Goal: Task Accomplishment & Management: Manage account settings

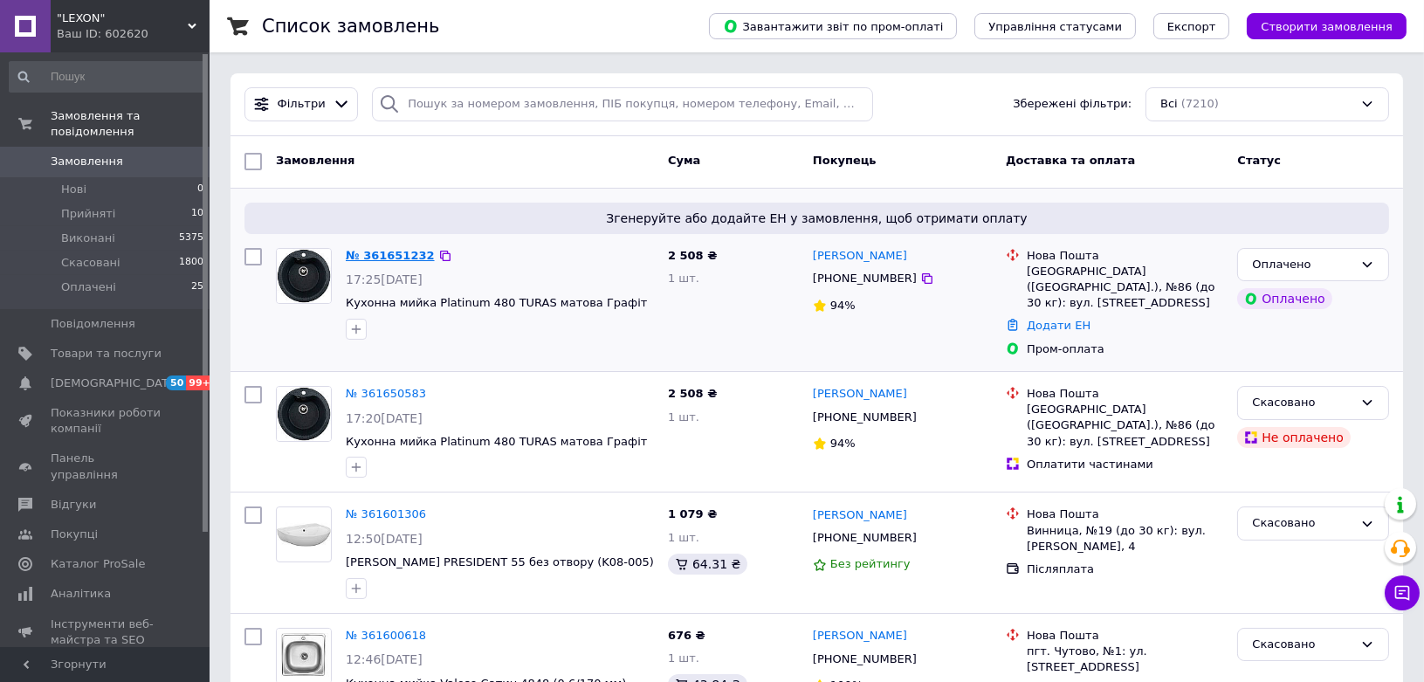
click at [397, 258] on link "№ 361651232" at bounding box center [390, 255] width 89 height 13
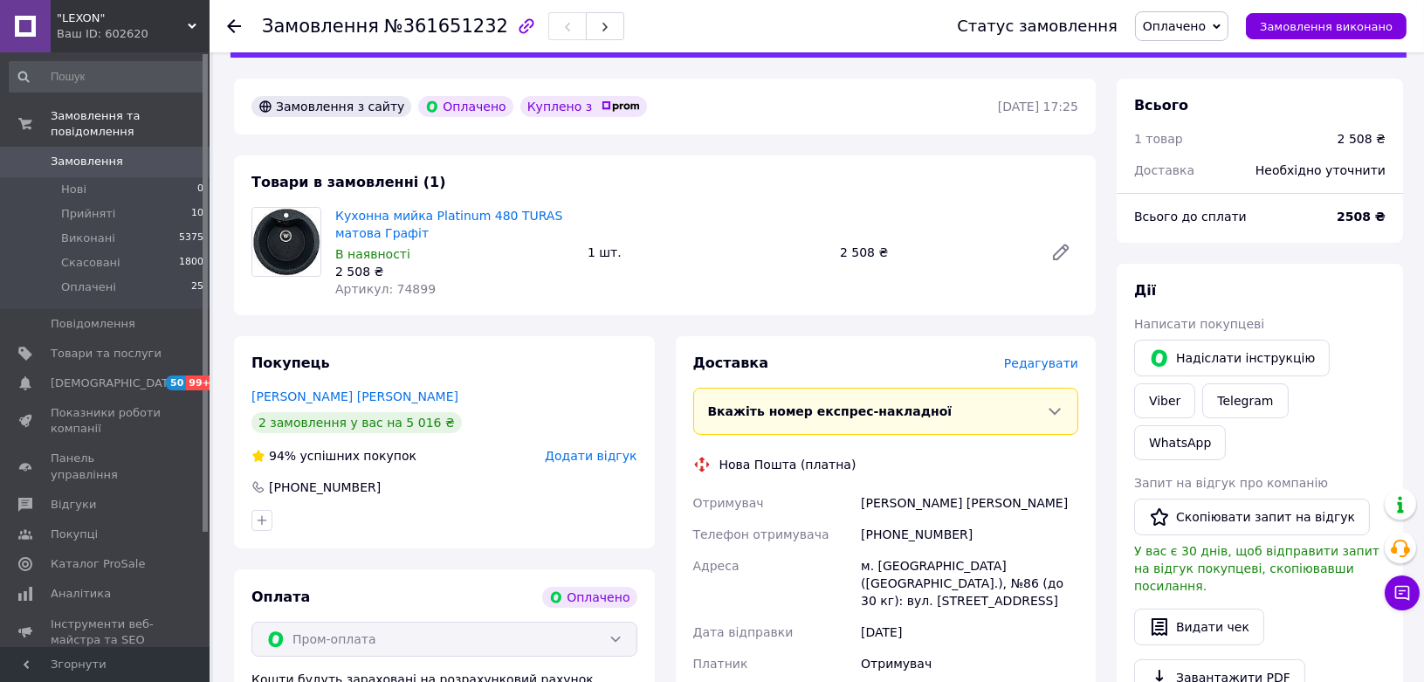
scroll to position [97, 0]
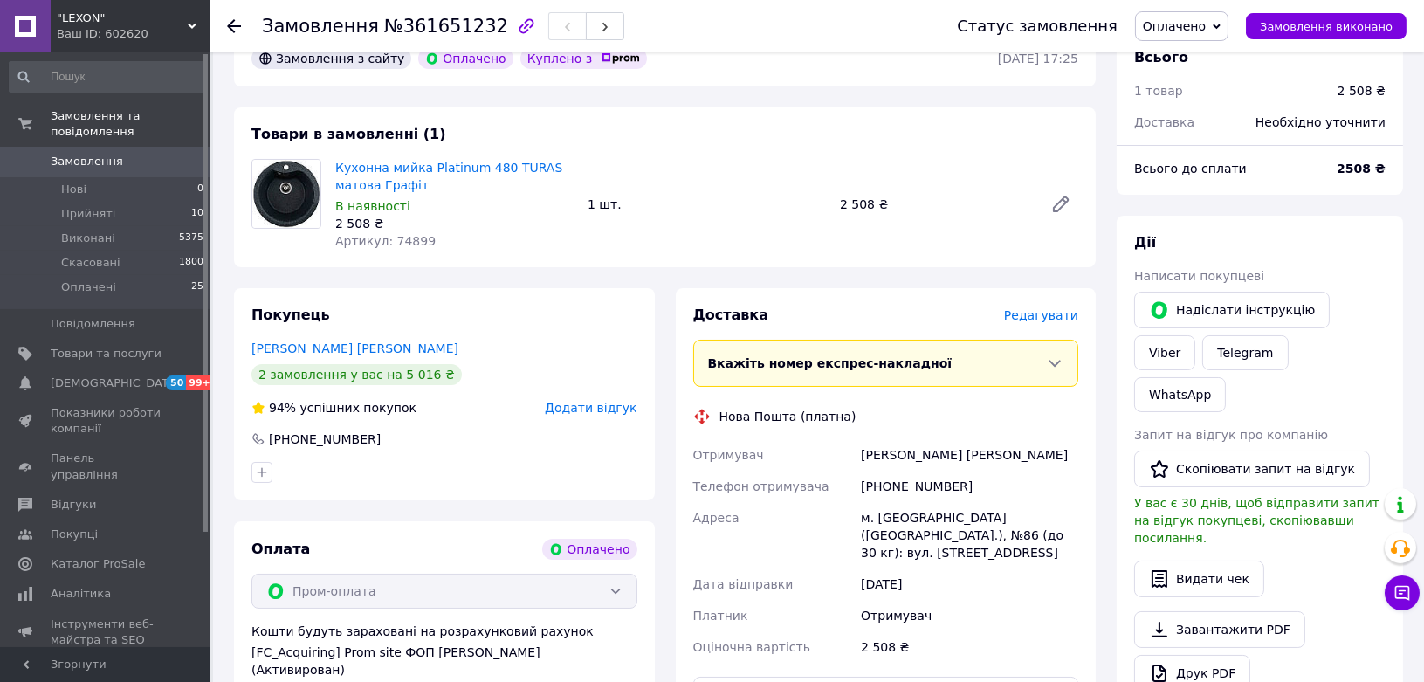
click at [230, 349] on div "Покупець [PERSON_NAME] [PERSON_NAME] 2 замовлення у вас на 5 016 ₴ 94% успішних…" at bounding box center [444, 568] width 442 height 560
click at [229, 423] on div "Покупець [PERSON_NAME] [PERSON_NAME] 2 замовлення у вас на 5 016 ₴ 94% успішних…" at bounding box center [444, 568] width 442 height 560
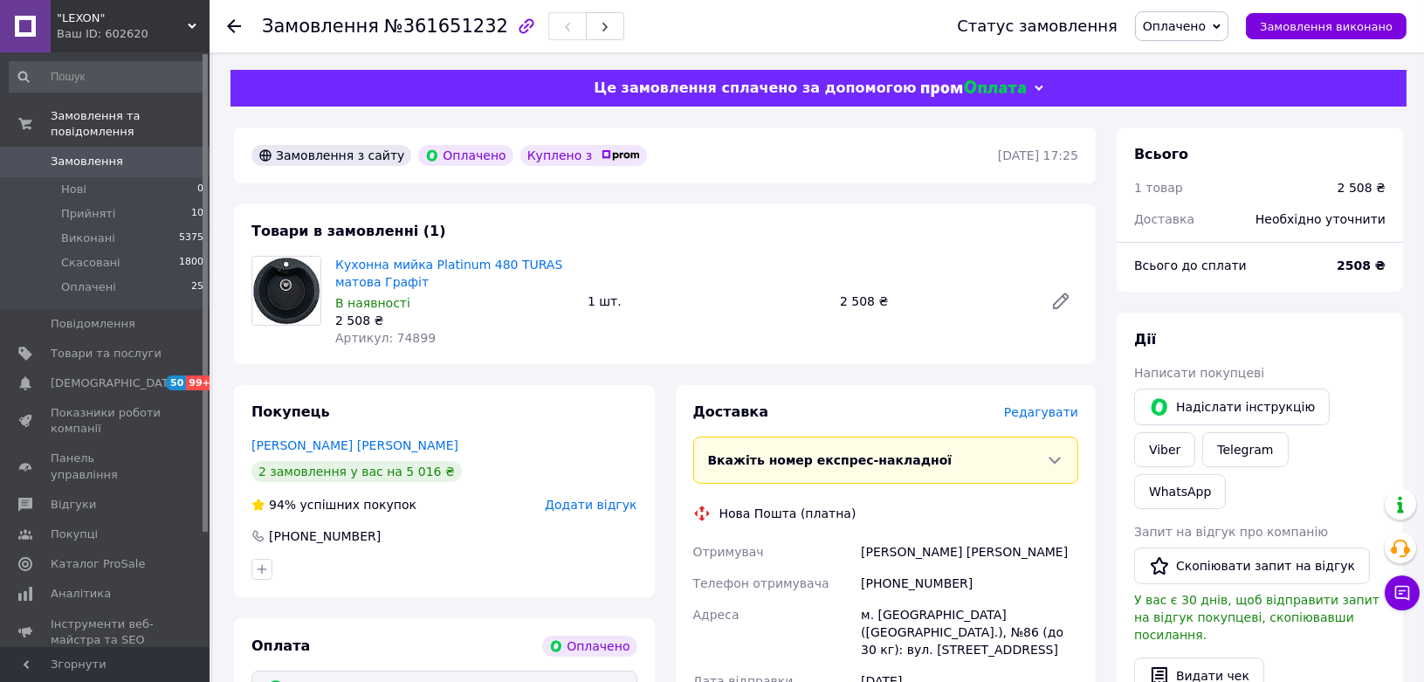
click at [1050, 413] on span "Редагувати" at bounding box center [1041, 412] width 74 height 14
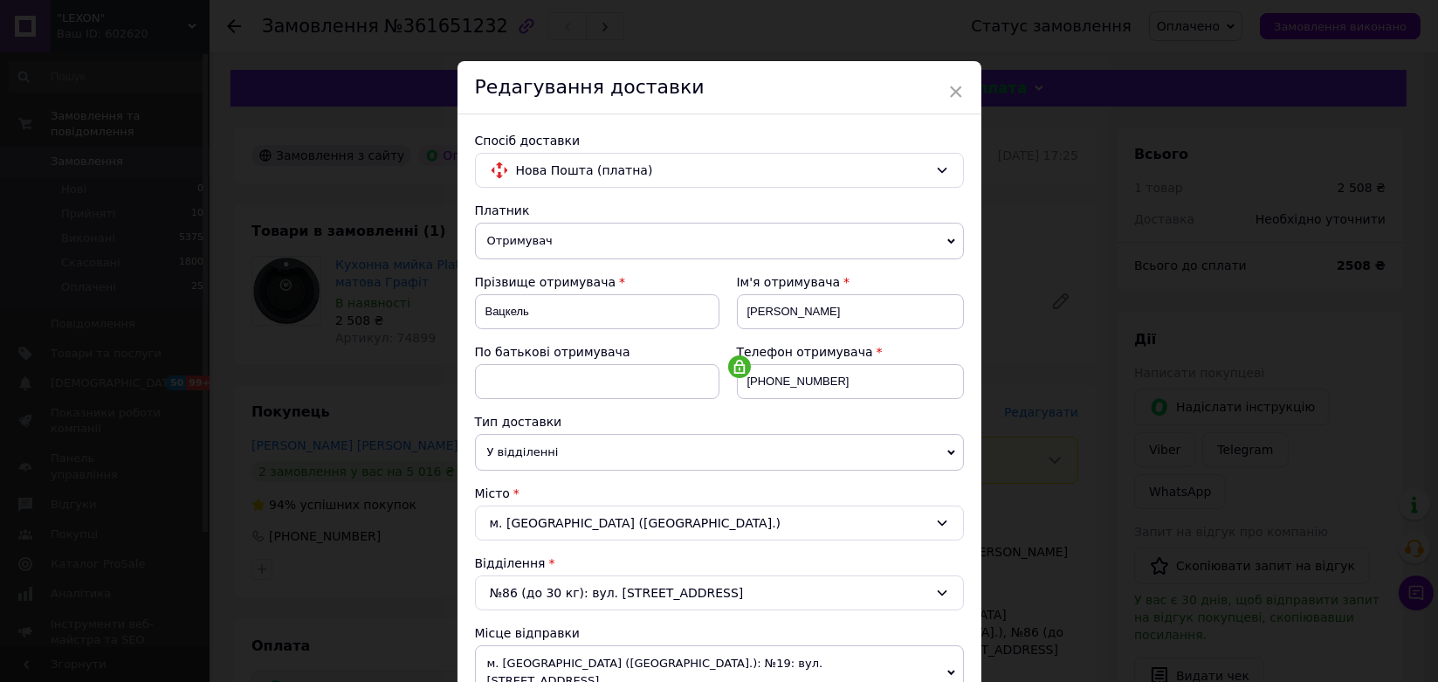
click at [318, 384] on div "× Редагування доставки Спосіб доставки Нова Пошта (платна) Платник Отримувач Ві…" at bounding box center [719, 341] width 1438 height 682
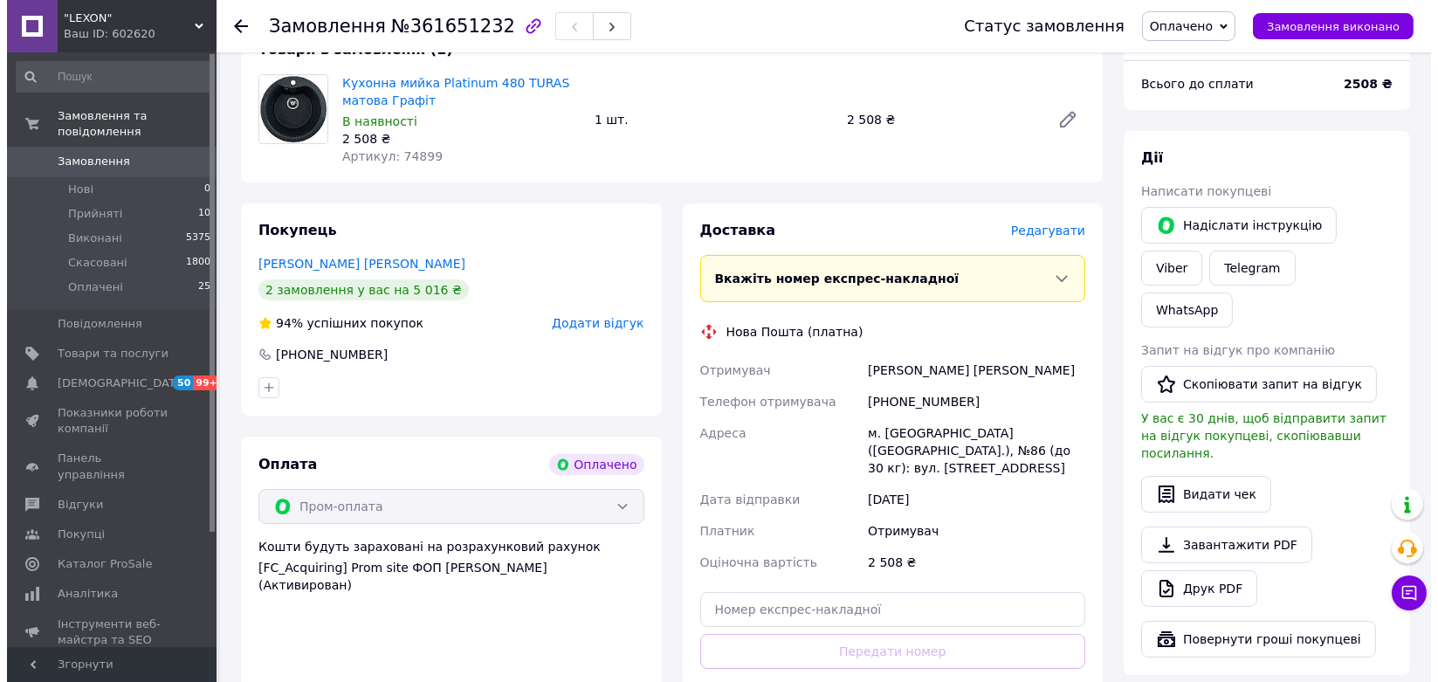
scroll to position [194, 0]
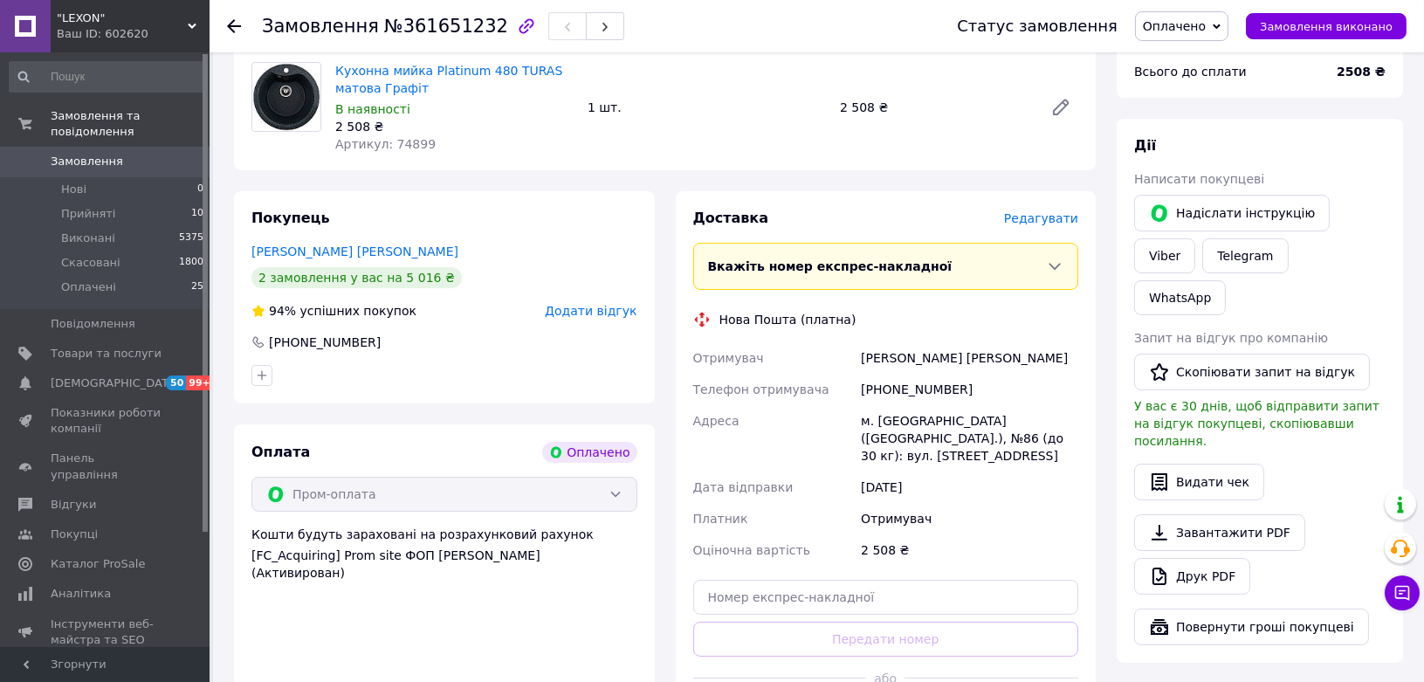
click at [1060, 227] on div "Редагувати" at bounding box center [1041, 218] width 74 height 17
click at [1055, 216] on span "Редагувати" at bounding box center [1041, 218] width 74 height 14
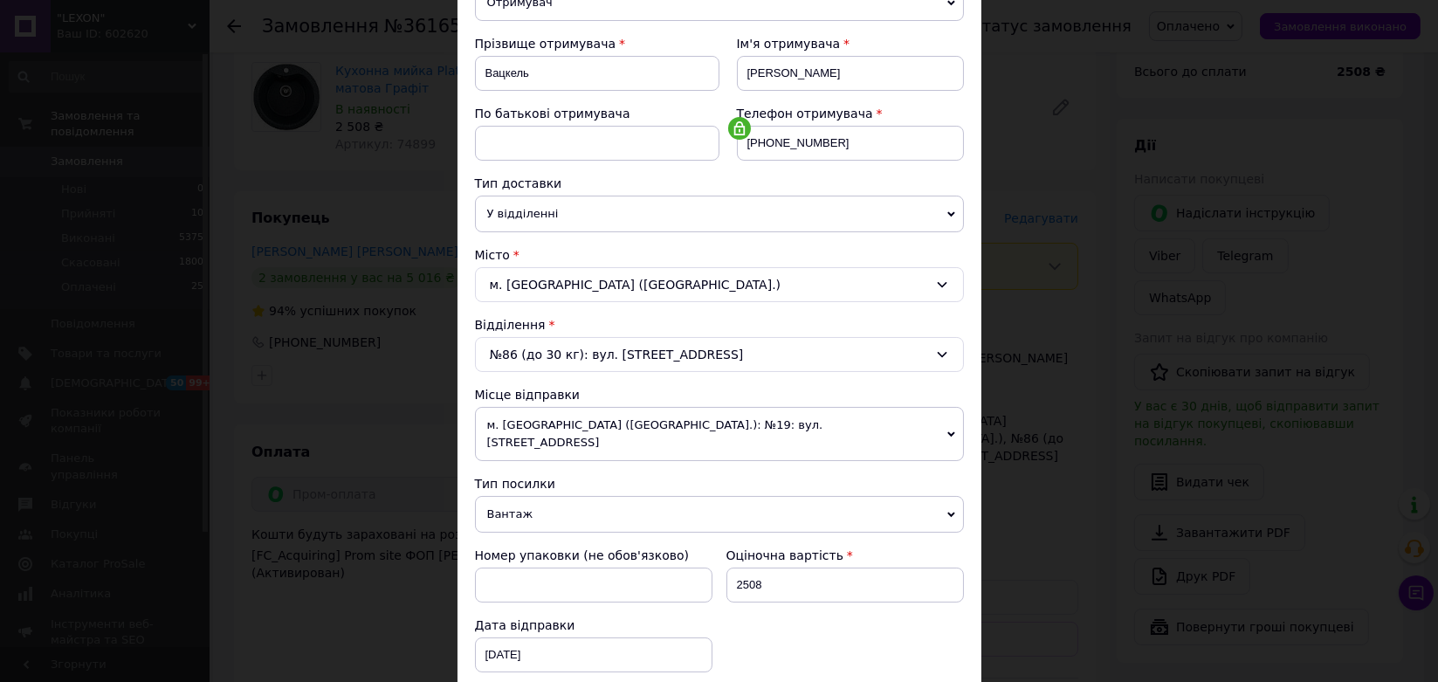
scroll to position [291, 0]
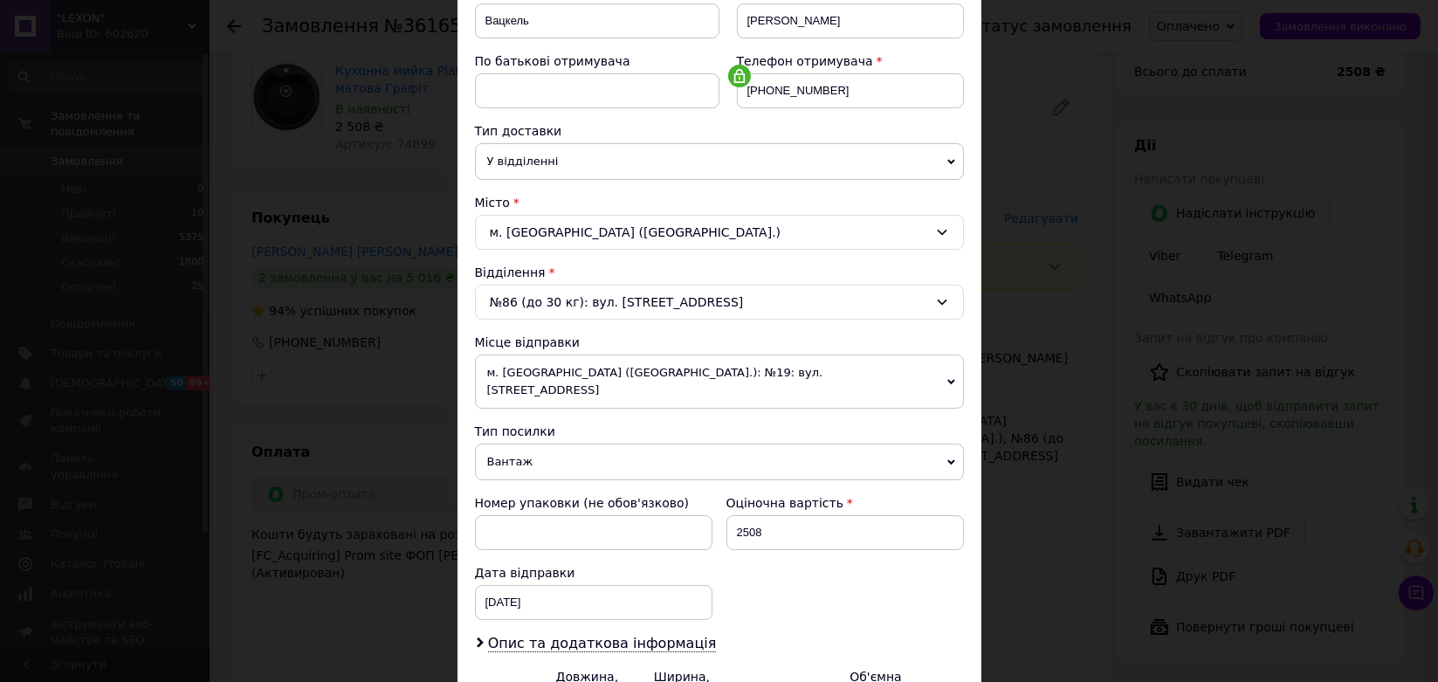
click at [530, 372] on span "м. [GEOGRAPHIC_DATA] ([GEOGRAPHIC_DATA].): №19: вул. [STREET_ADDRESS]" at bounding box center [719, 381] width 489 height 54
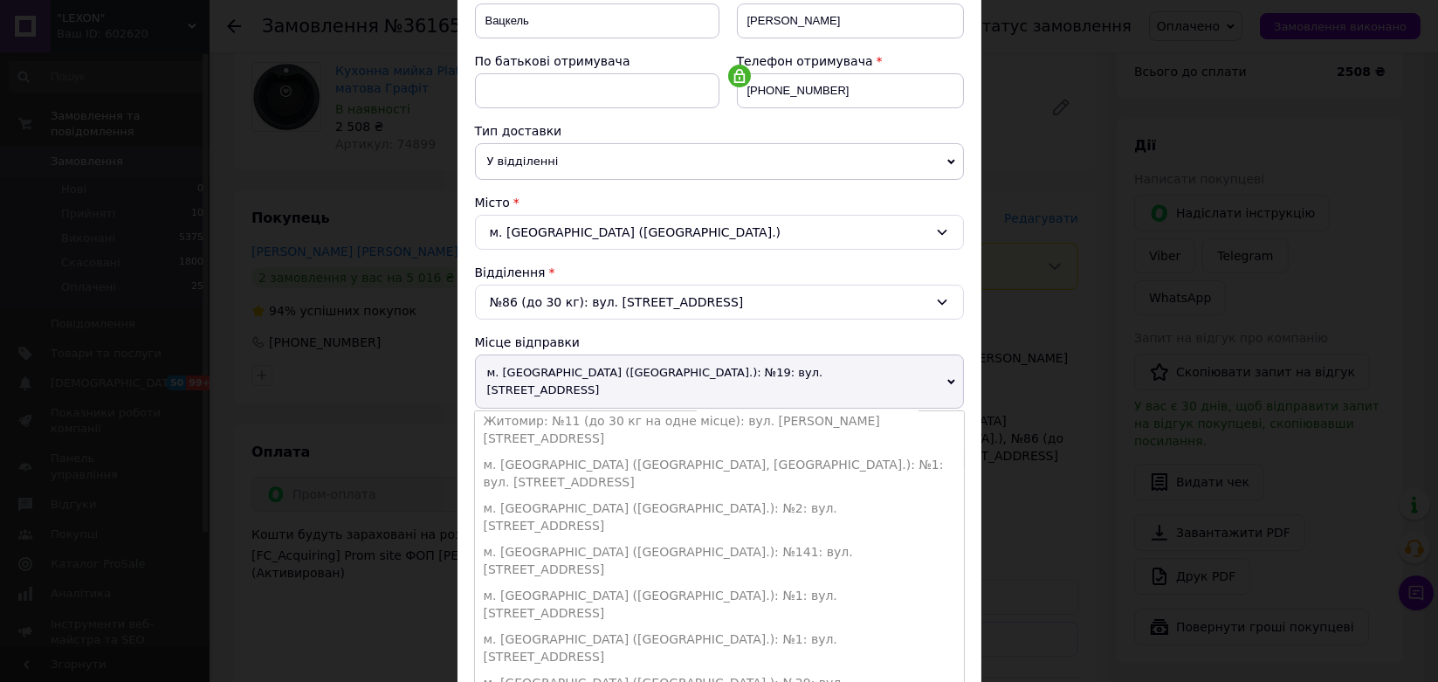
scroll to position [444, 0]
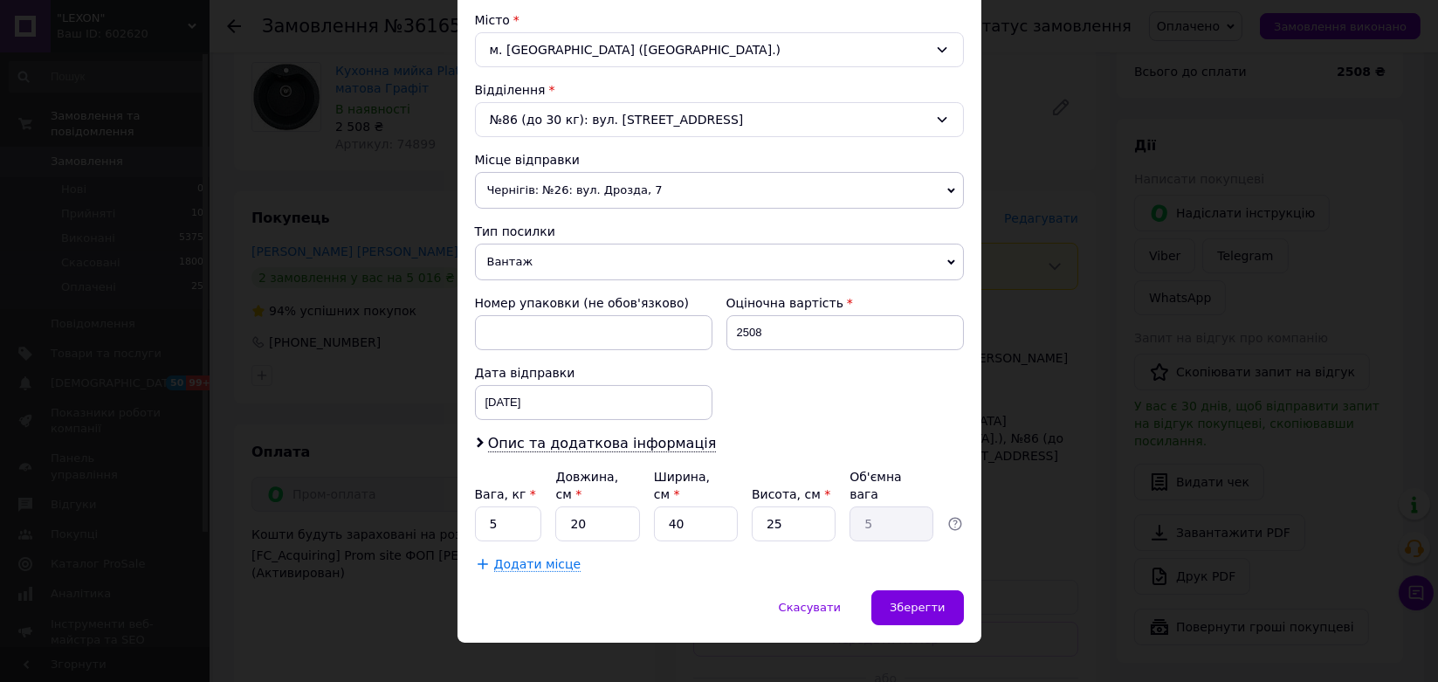
scroll to position [474, 0]
click at [505, 439] on span "Опис та додаткова інформація" at bounding box center [602, 442] width 229 height 17
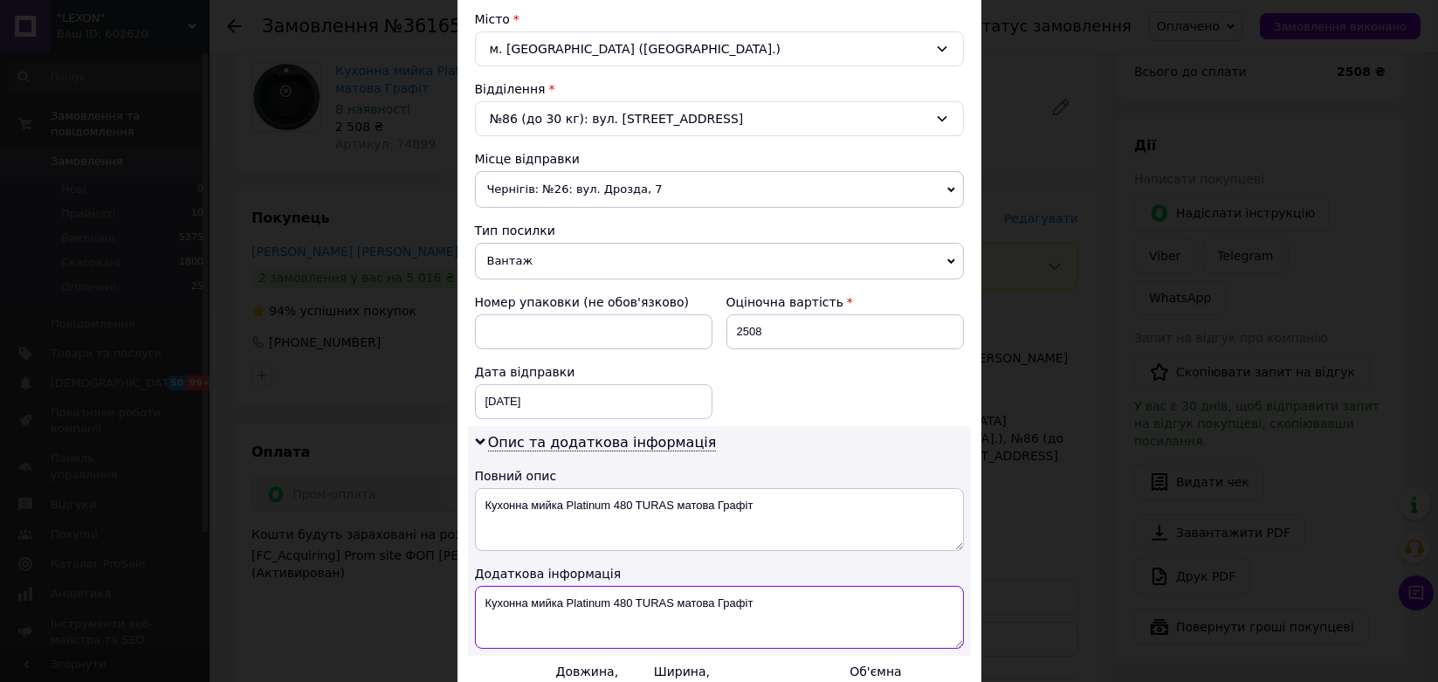
drag, startPoint x: 756, startPoint y: 601, endPoint x: 482, endPoint y: 592, distance: 274.2
click at [482, 592] on textarea "Кухонна мийка Platinum 480 TURAS матова Графіт" at bounding box center [719, 617] width 489 height 63
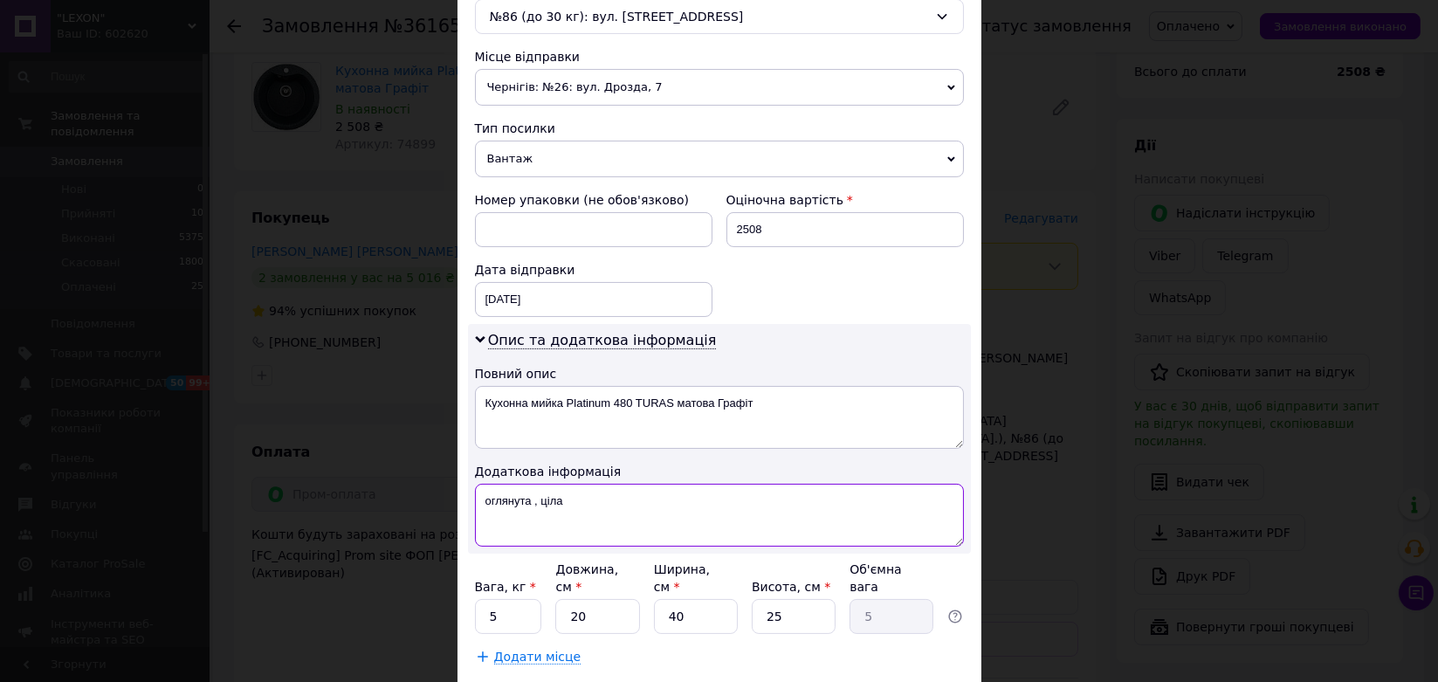
scroll to position [670, 0]
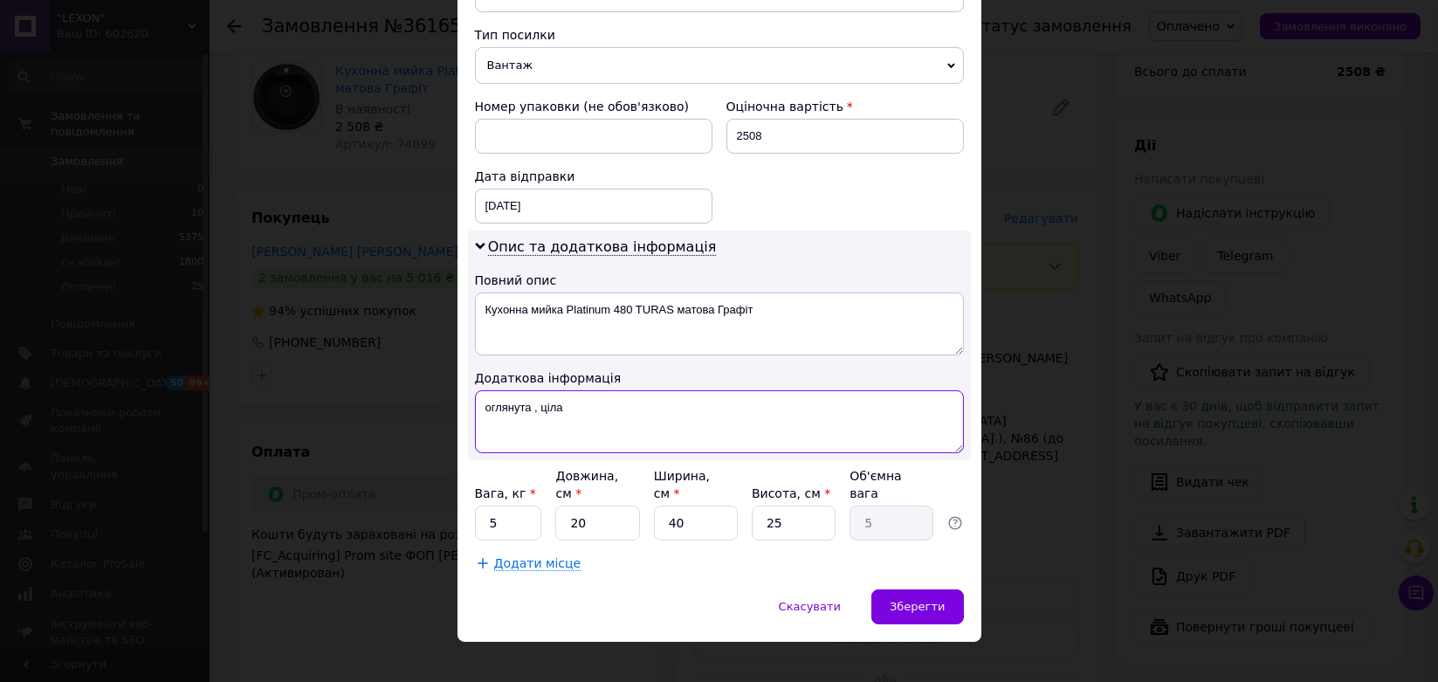
type textarea "оглянута , ціла"
drag, startPoint x: 581, startPoint y: 503, endPoint x: 567, endPoint y: 501, distance: 14.9
click at [566, 505] on input "20" at bounding box center [597, 522] width 84 height 35
type input "5"
type input "1.25"
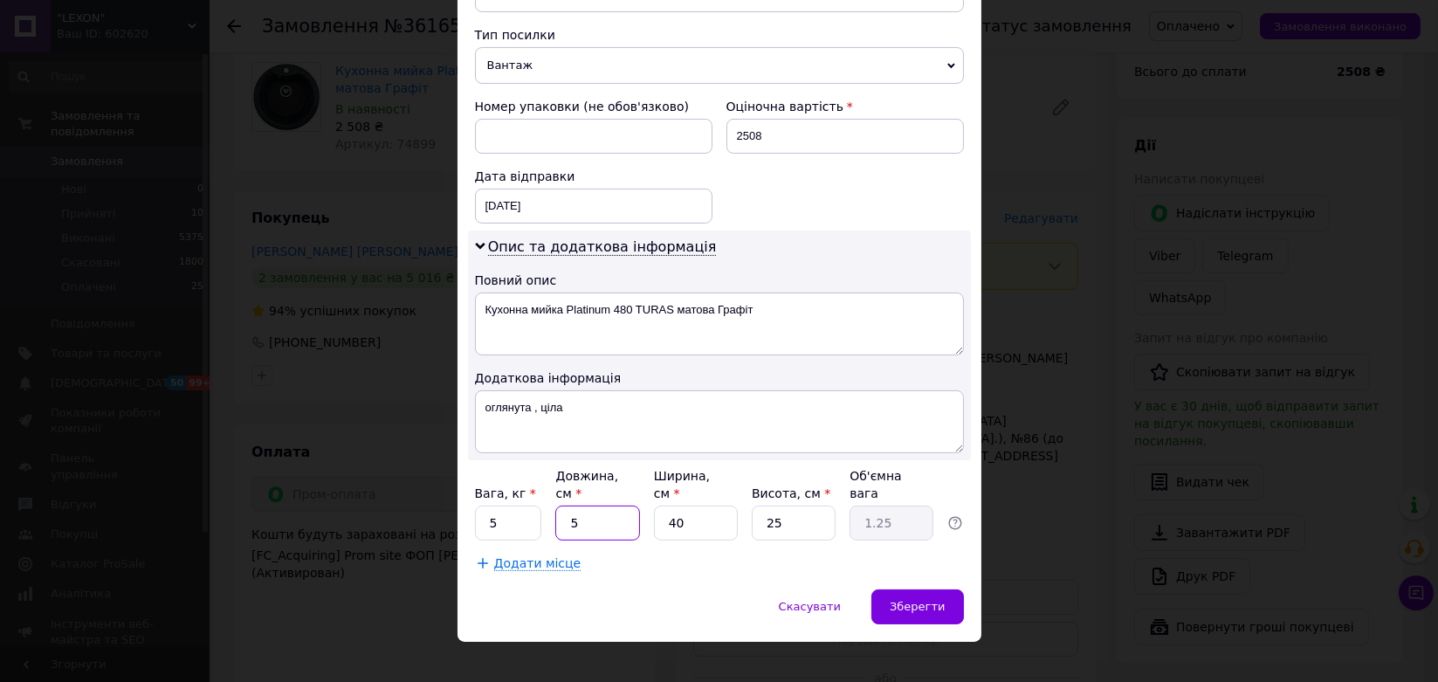
type input "50"
type input "12.5"
type input "50"
drag, startPoint x: 676, startPoint y: 502, endPoint x: 660, endPoint y: 506, distance: 16.3
click at [660, 506] on input "40" at bounding box center [696, 522] width 84 height 35
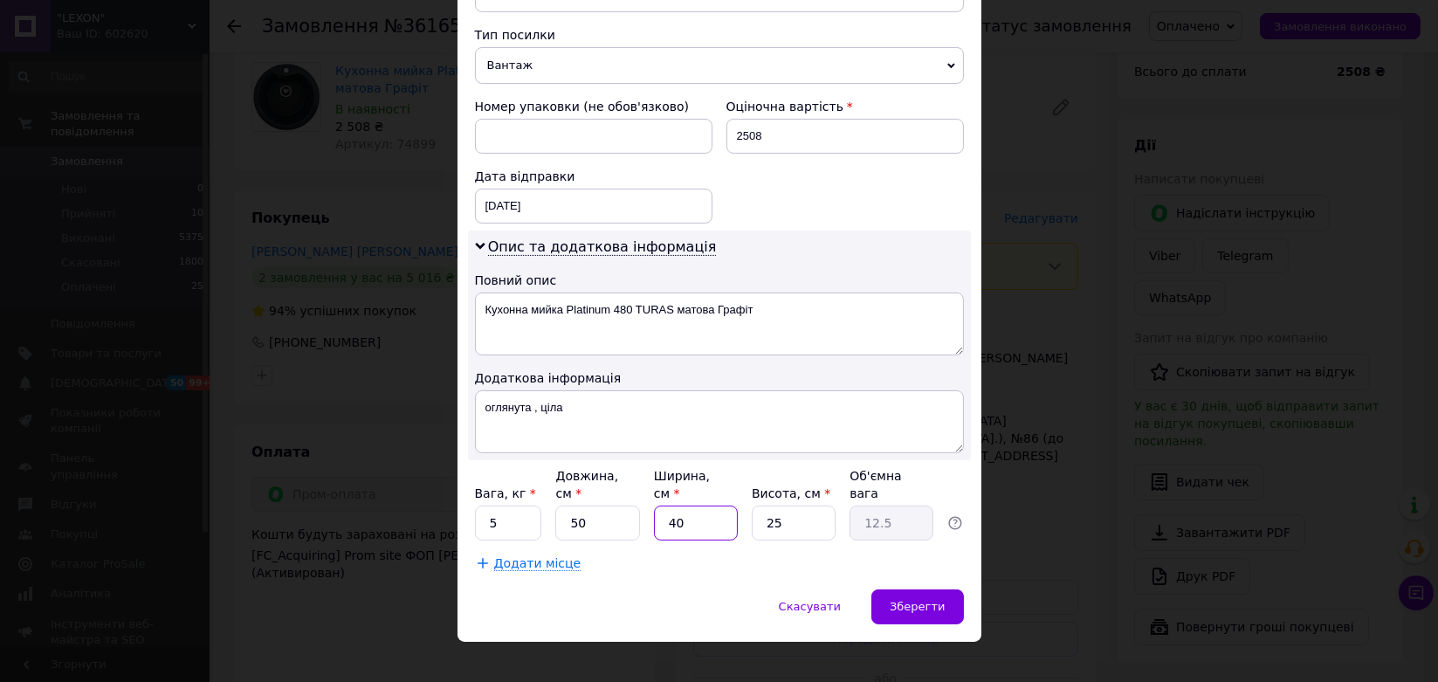
click at [697, 505] on input "40" at bounding box center [696, 522] width 84 height 35
type input "4"
type input "1.25"
type input "5"
type input "1.56"
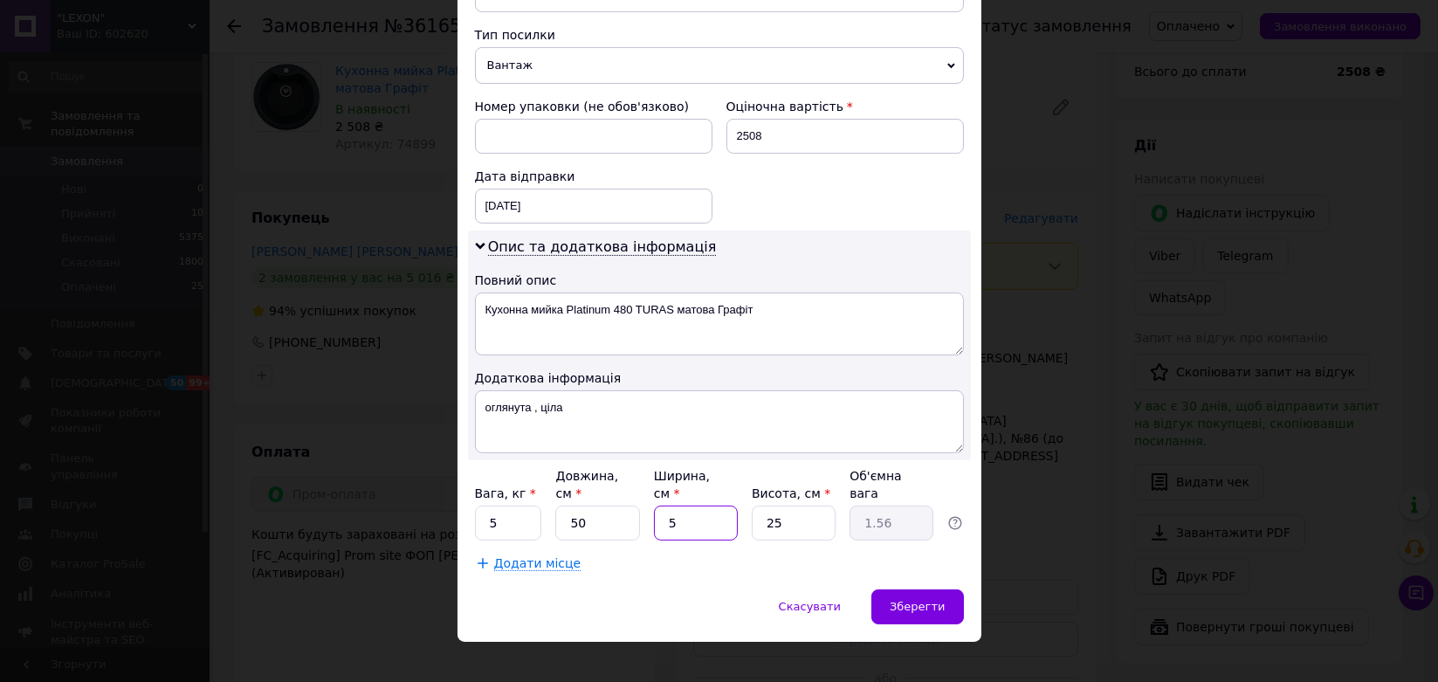
type input "50"
type input "15.63"
type input "50"
click at [773, 505] on input "25" at bounding box center [794, 522] width 84 height 35
type input "23"
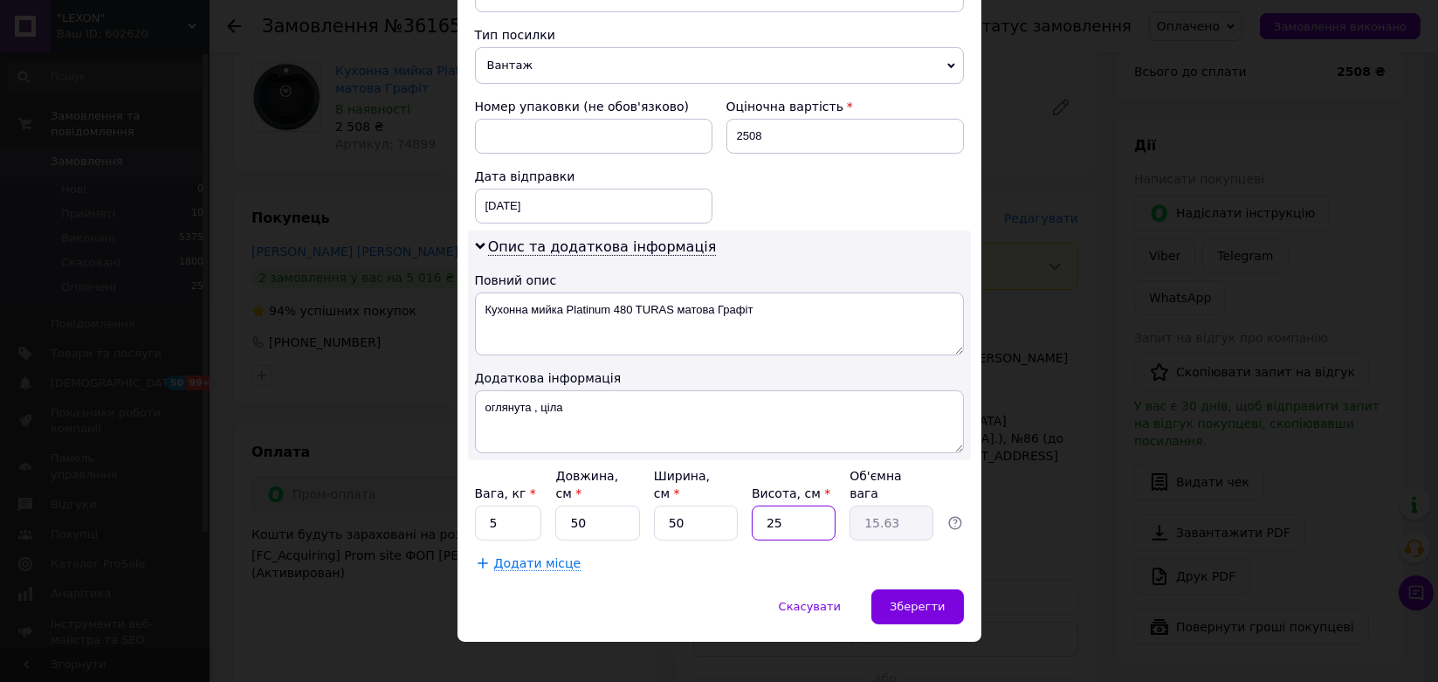
type input "14.38"
type input "23"
drag, startPoint x: 500, startPoint y: 496, endPoint x: 487, endPoint y: 498, distance: 13.4
click at [487, 505] on input "5" at bounding box center [508, 522] width 67 height 35
drag, startPoint x: 506, startPoint y: 504, endPoint x: 487, endPoint y: 501, distance: 19.4
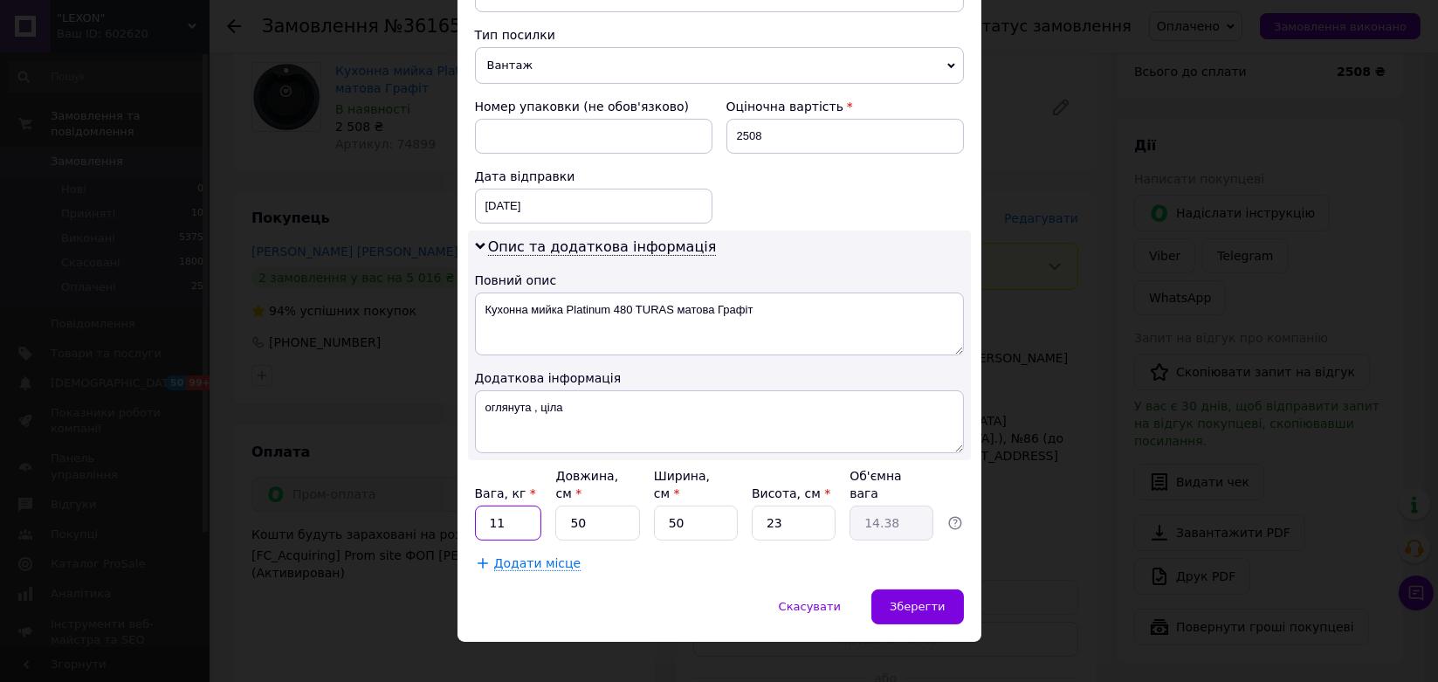
click at [487, 505] on input "11" at bounding box center [508, 522] width 67 height 35
type input "9"
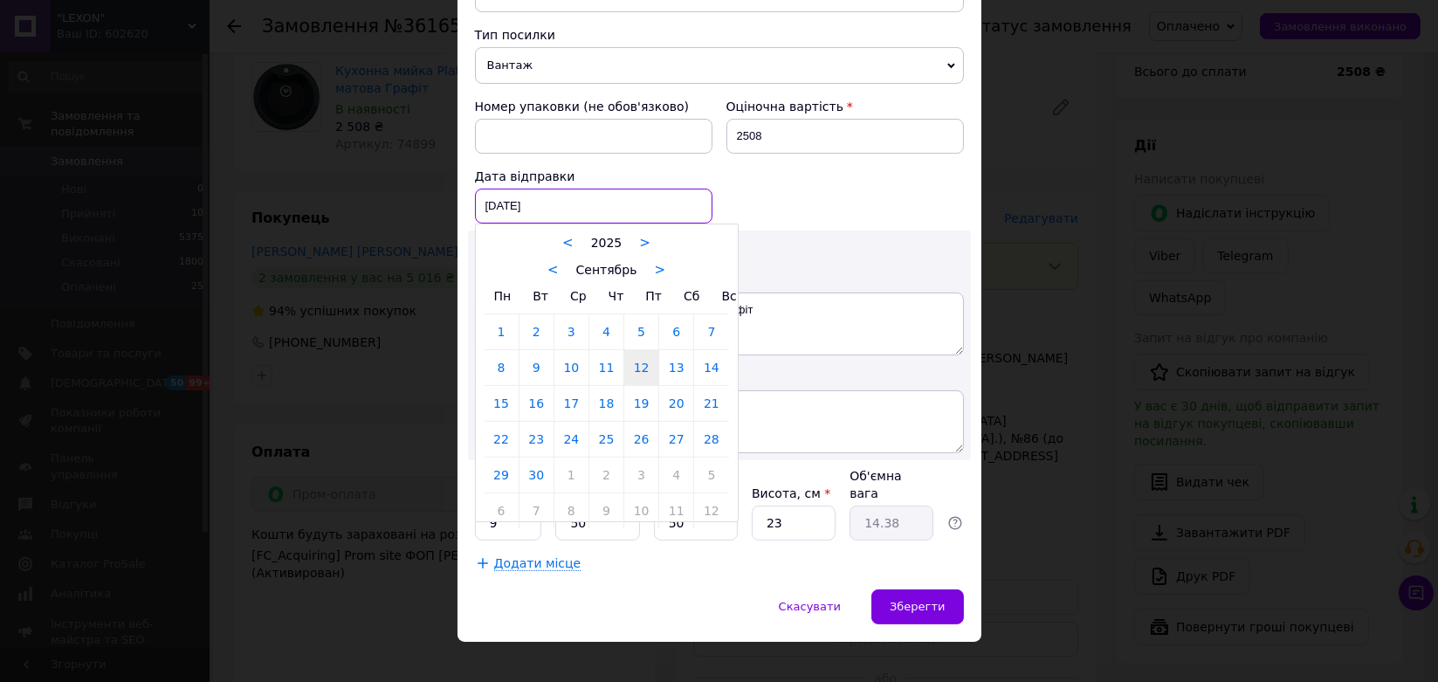
click at [534, 201] on div "[DATE] < 2025 > < Сентябрь > Пн Вт Ср Чт Пт Сб Вс 1 2 3 4 5 6 7 8 9 10 11 12 13…" at bounding box center [593, 206] width 237 height 35
click at [501, 399] on link "15" at bounding box center [501, 403] width 34 height 35
type input "[DATE]"
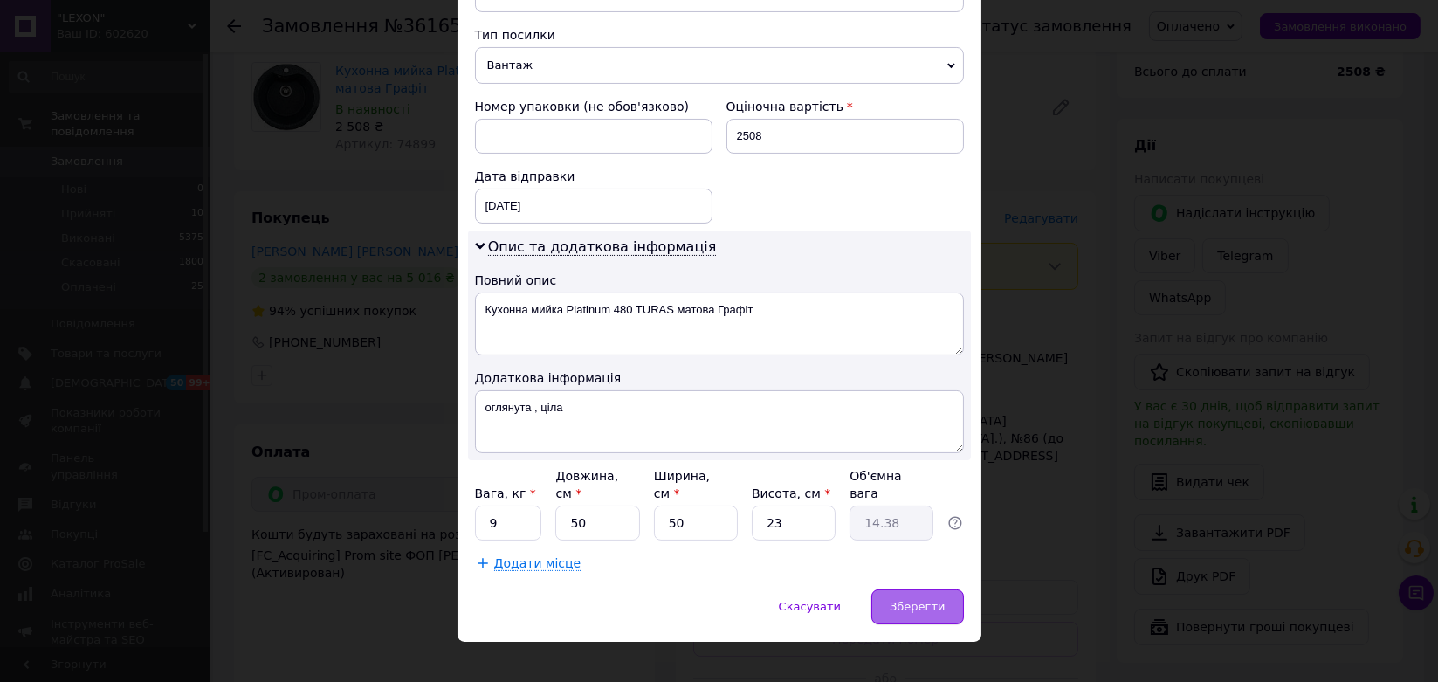
click at [936, 600] on span "Зберегти" at bounding box center [917, 606] width 55 height 13
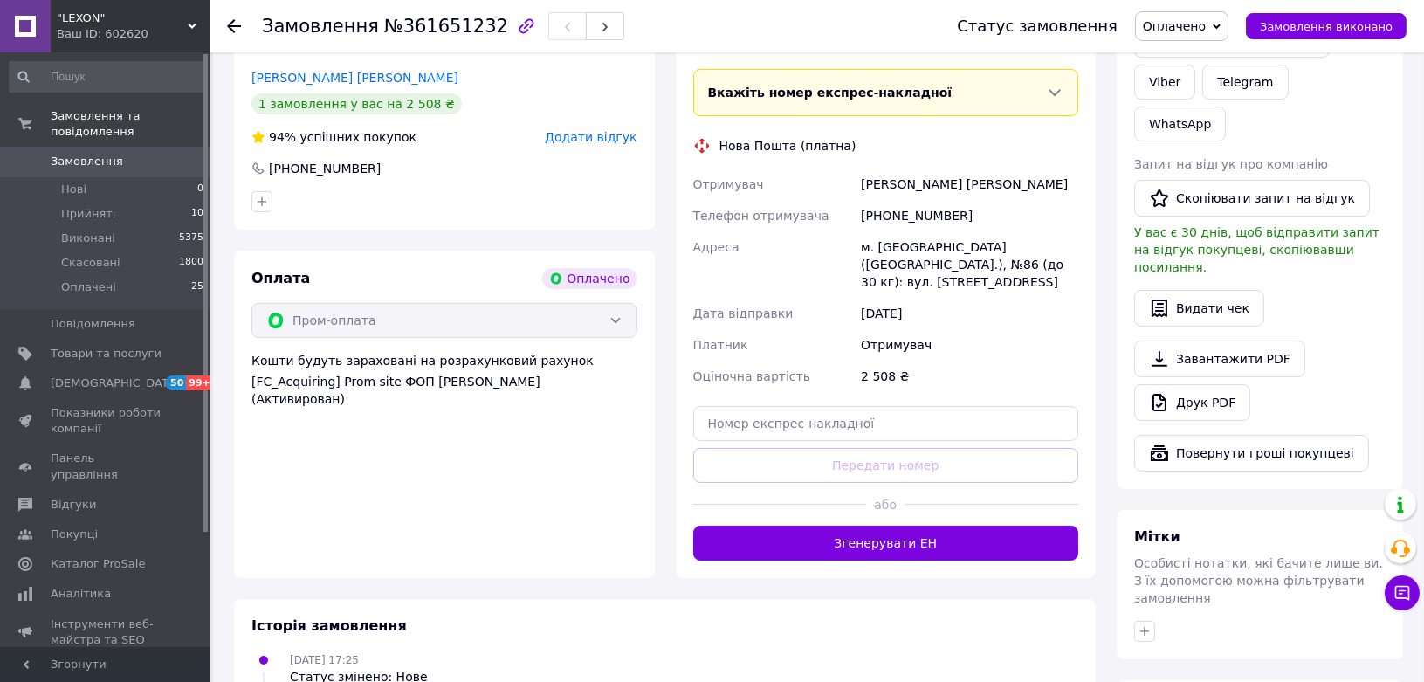
scroll to position [388, 0]
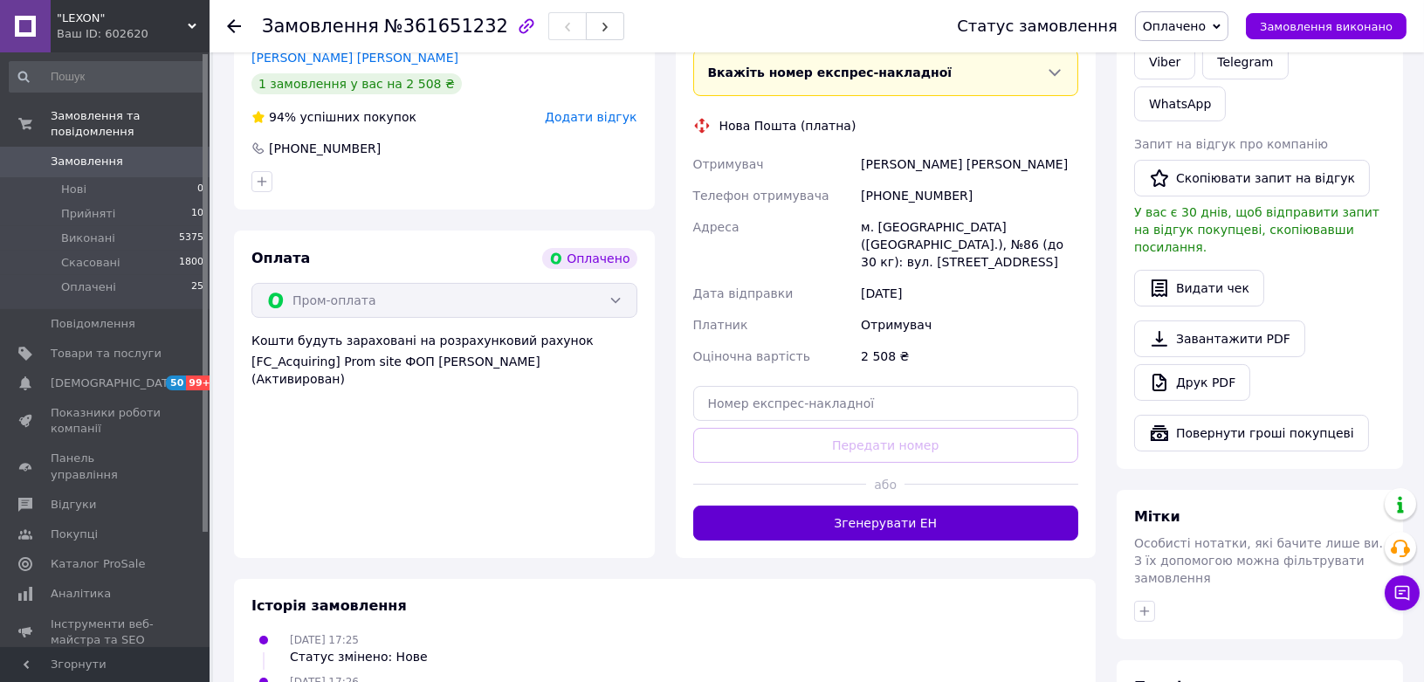
click at [941, 507] on button "Згенерувати ЕН" at bounding box center [886, 522] width 386 height 35
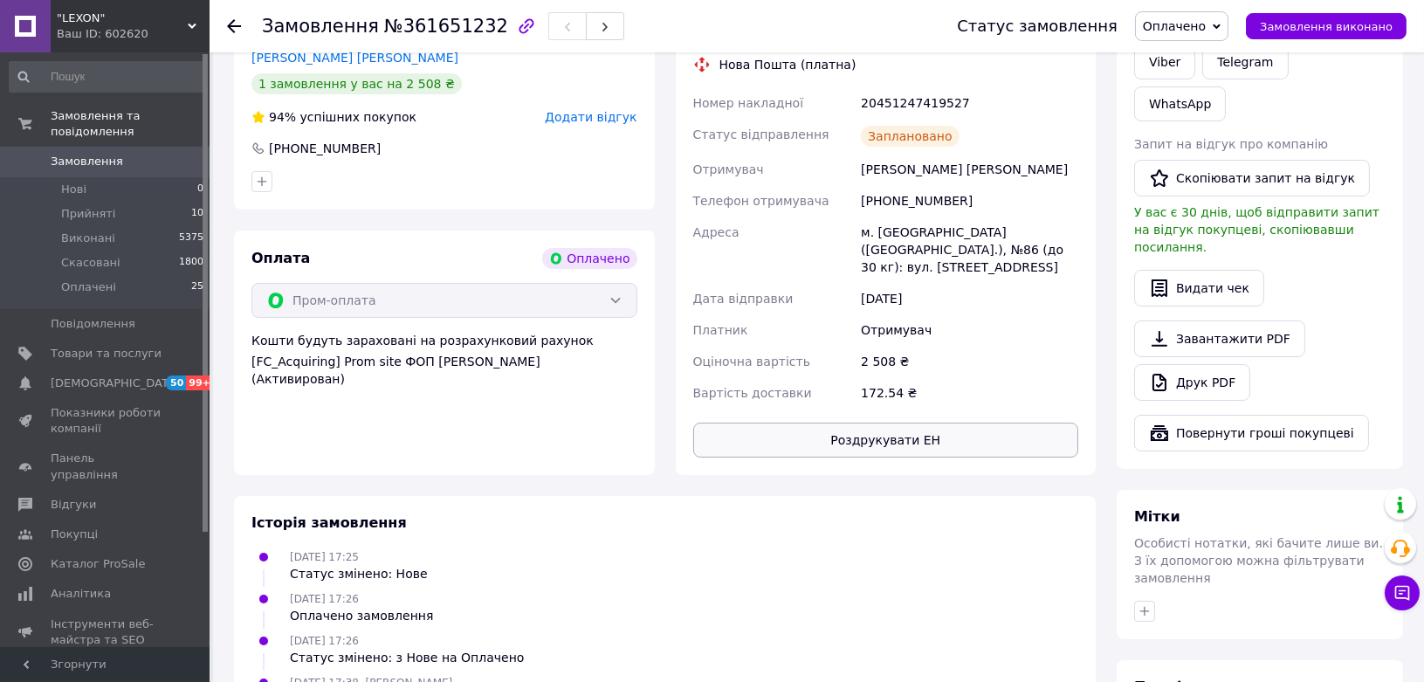
click at [917, 423] on button "Роздрукувати ЕН" at bounding box center [886, 440] width 386 height 35
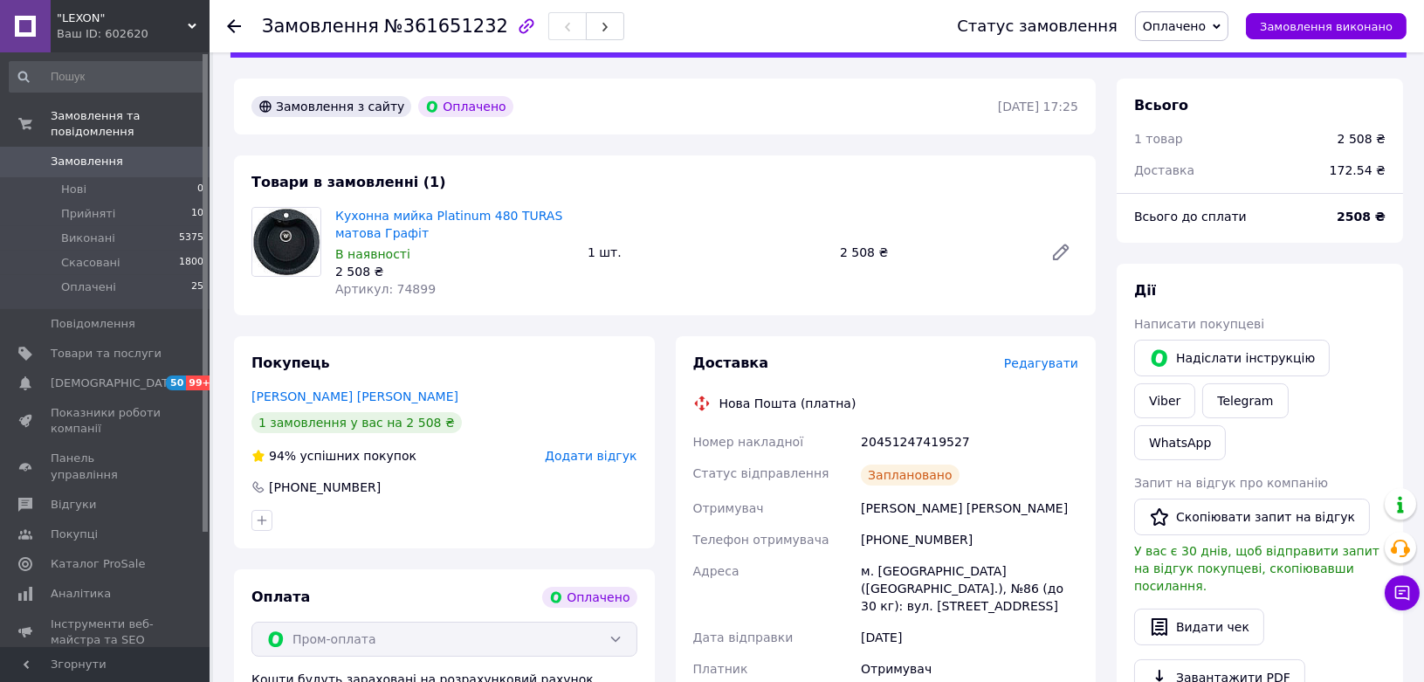
scroll to position [0, 0]
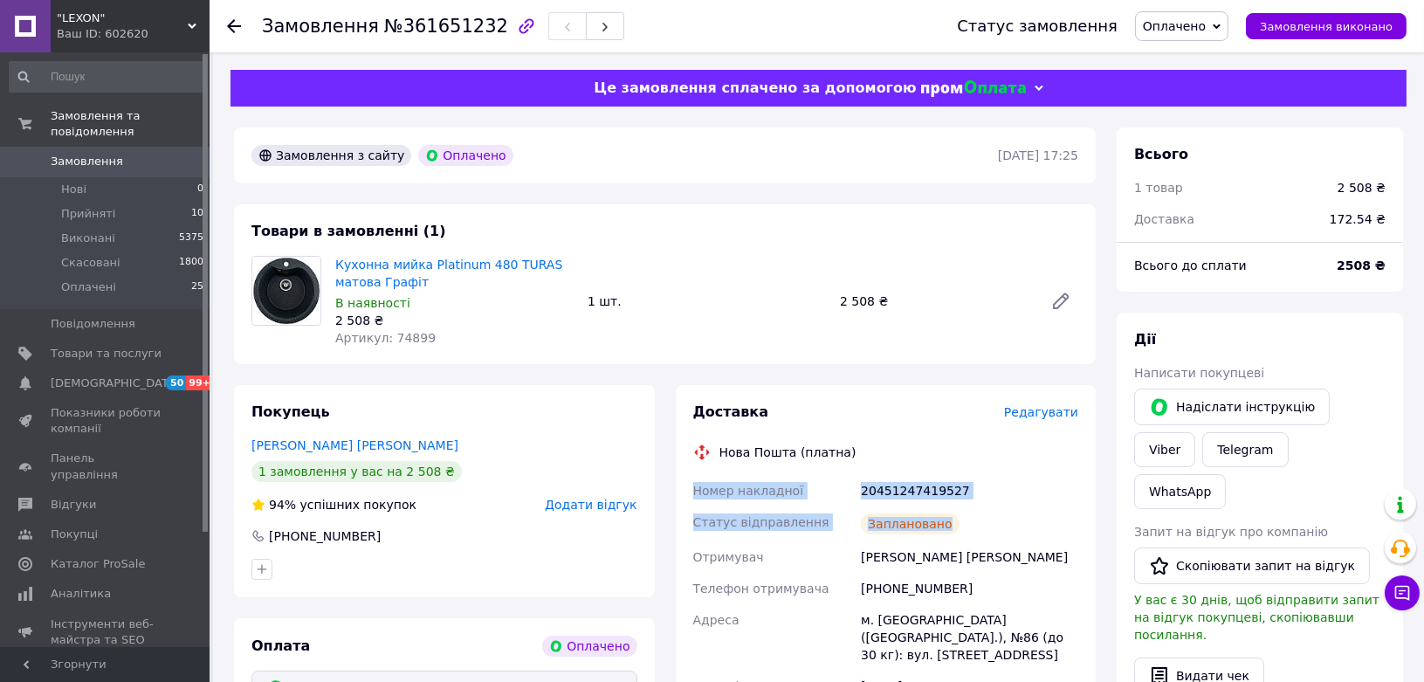
drag, startPoint x: 948, startPoint y: 524, endPoint x: 687, endPoint y: 491, distance: 263.0
click at [687, 491] on div "Доставка Редагувати Нова Пошта (платна) Номер накладної 20451247419527 Статус в…" at bounding box center [886, 624] width 421 height 478
copy div "Номер накладної 20451247419527 Статус відправлення Заплановано"
click at [966, 510] on div "Заплановано" at bounding box center [969, 523] width 224 height 35
drag, startPoint x: 962, startPoint y: 494, endPoint x: 863, endPoint y: 483, distance: 99.3
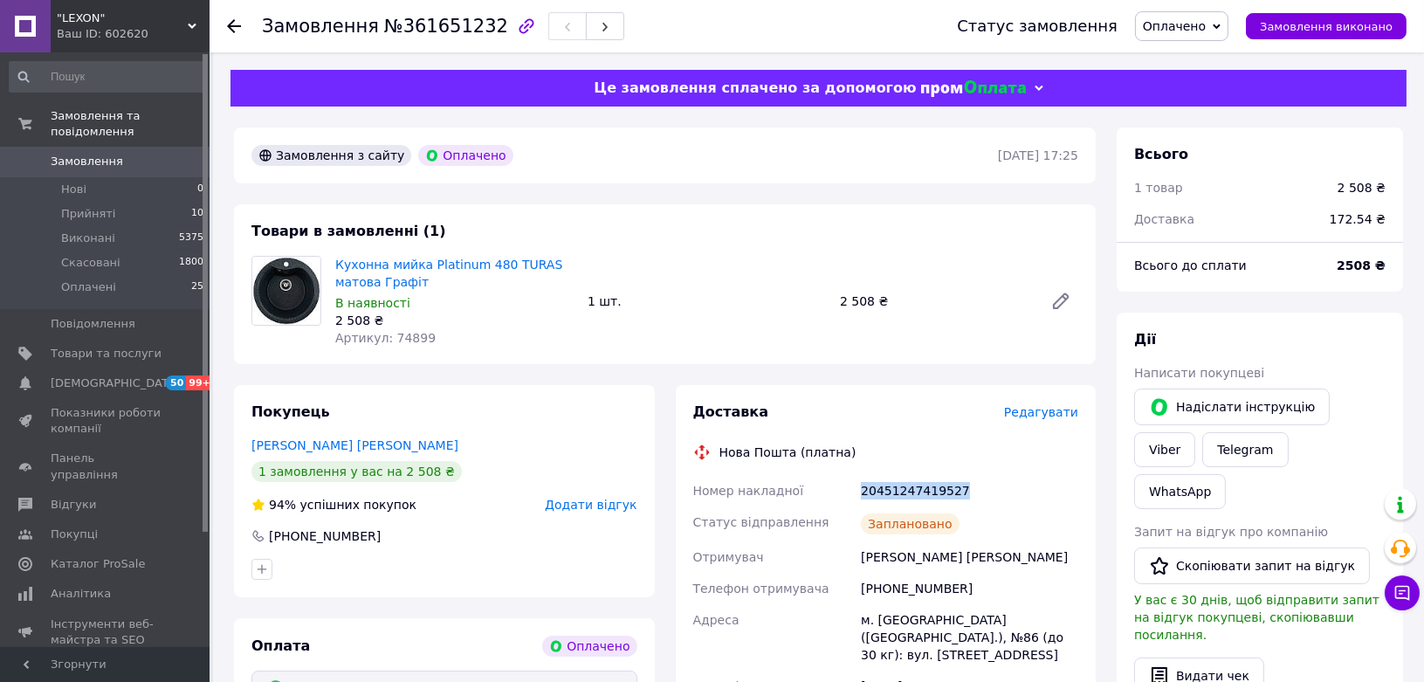
click at [863, 483] on div "20451247419527" at bounding box center [969, 490] width 224 height 31
copy div "20451247419527"
drag, startPoint x: 833, startPoint y: 298, endPoint x: 885, endPoint y: 318, distance: 56.1
click at [885, 318] on div "Кухонна мийка Platinum 480 TURAS матова Графіт В наявності 2 508 ₴ Артикул: 748…" at bounding box center [706, 301] width 757 height 98
click at [880, 354] on div "Товари в замовленні (1) Кухонна мийка Platinum 480 TURAS матова Графіт В наявно…" at bounding box center [665, 284] width 862 height 160
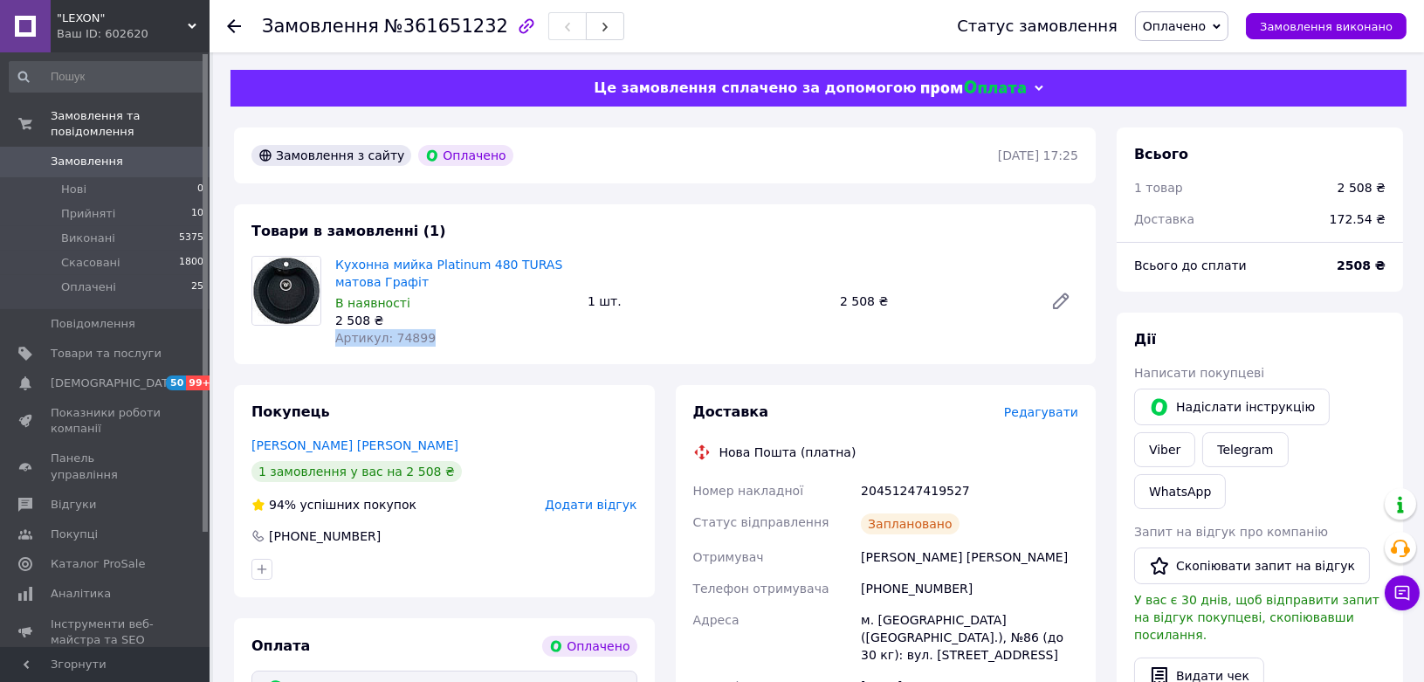
drag, startPoint x: 431, startPoint y: 340, endPoint x: 339, endPoint y: 343, distance: 92.6
click at [339, 343] on div "Артикул: 74899" at bounding box center [454, 337] width 238 height 17
click at [450, 404] on div "Покупець [PERSON_NAME] [PERSON_NAME] 1 замовлення у вас на 2 508 ₴ 94% успішних…" at bounding box center [444, 491] width 421 height 212
drag, startPoint x: 987, startPoint y: 641, endPoint x: 842, endPoint y: 622, distance: 146.2
click at [842, 622] on div "Номер накладної 20451247419527 Статус відправлення Заплановано Отримувач [PERSO…" at bounding box center [886, 635] width 393 height 321
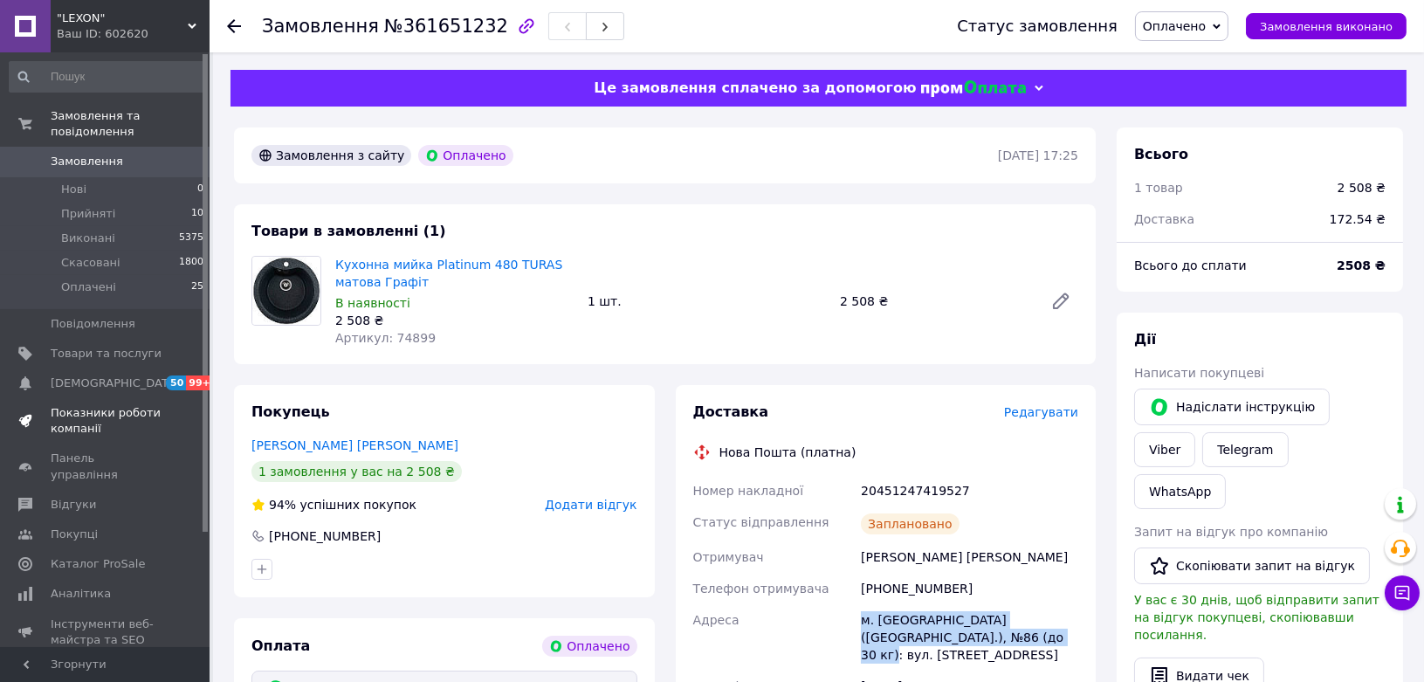
click at [92, 405] on span "Показники роботи компанії" at bounding box center [106, 420] width 111 height 31
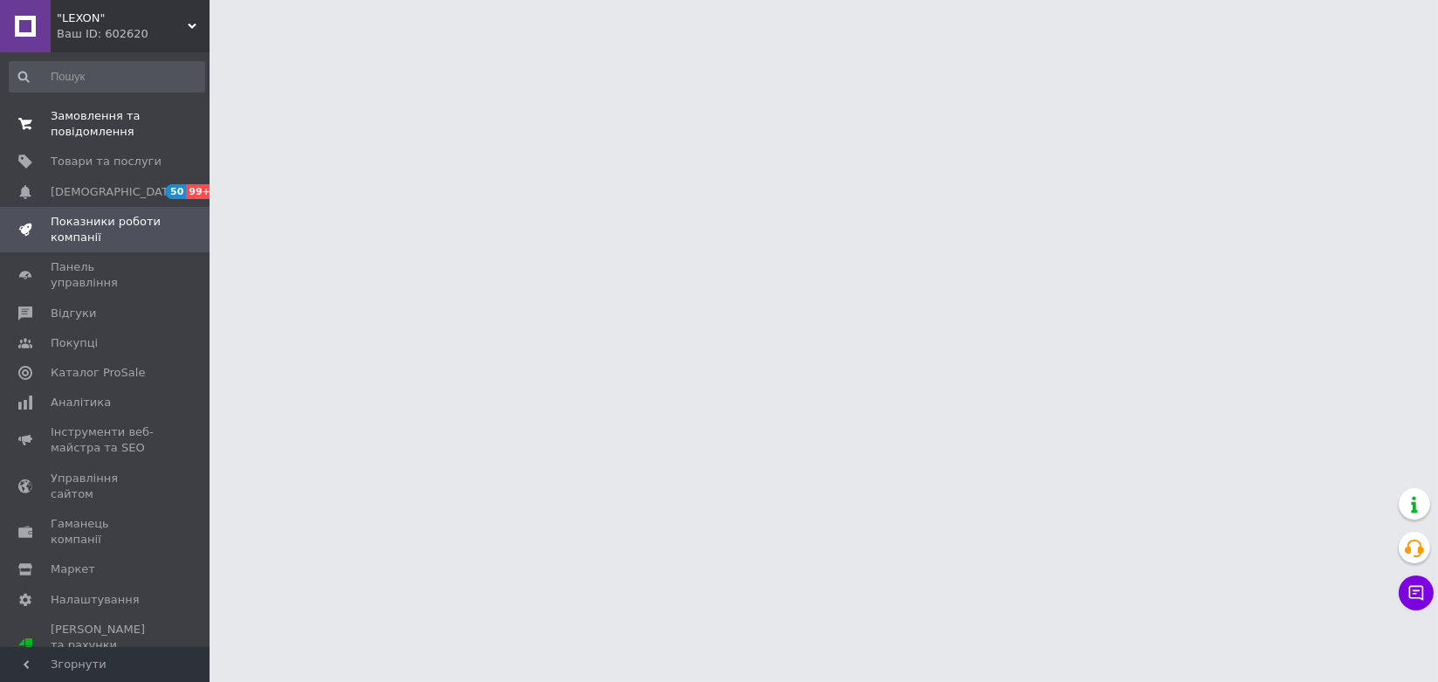
click at [81, 114] on span "Замовлення та повідомлення" at bounding box center [106, 123] width 111 height 31
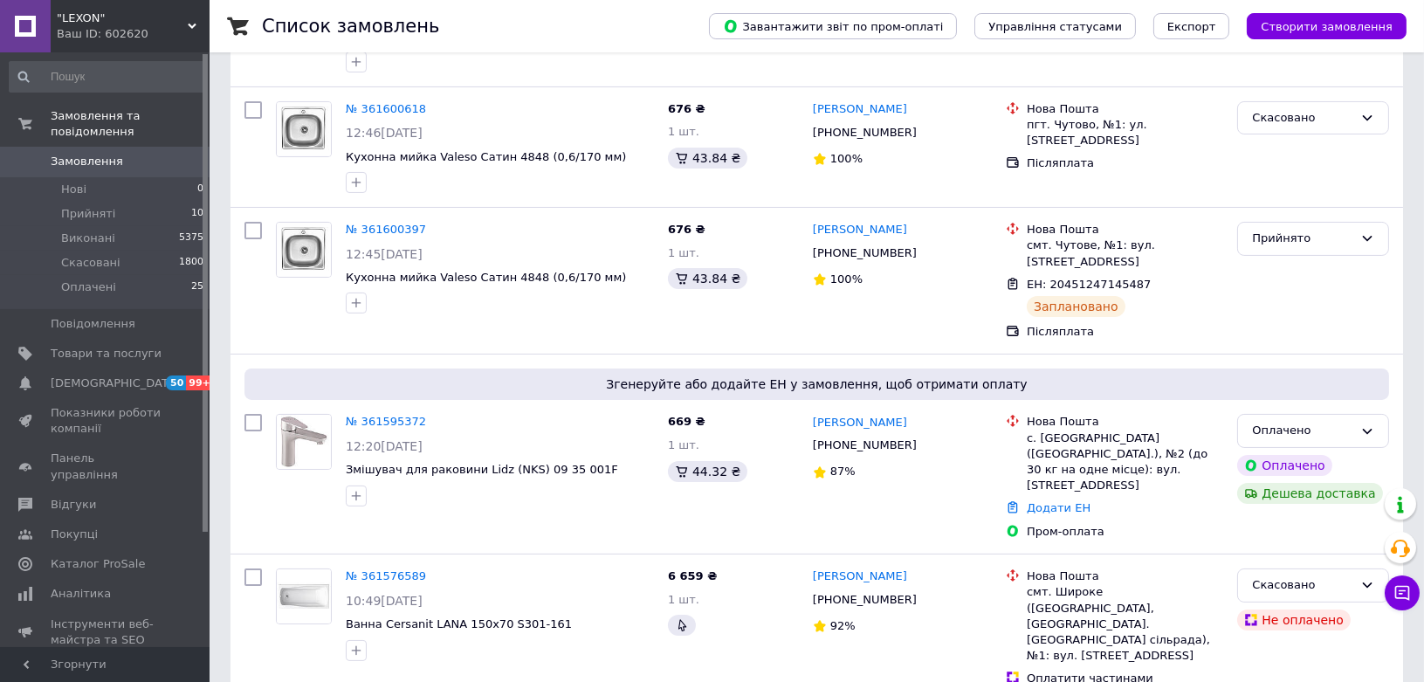
scroll to position [581, 0]
